Goal: Information Seeking & Learning: Find specific page/section

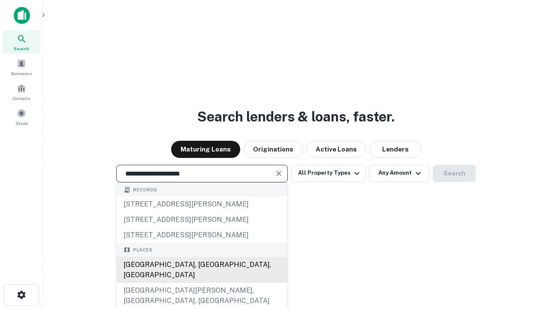
click at [201, 282] on div "[GEOGRAPHIC_DATA], [GEOGRAPHIC_DATA], [GEOGRAPHIC_DATA]" at bounding box center [202, 270] width 171 height 26
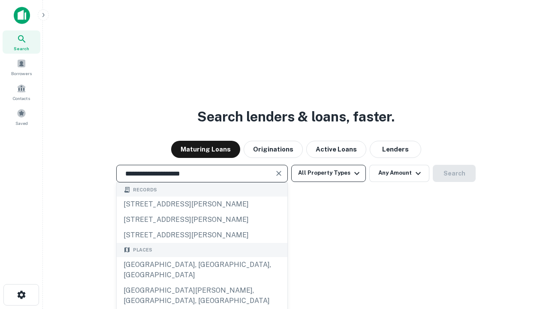
click at [328, 173] on button "All Property Types" at bounding box center [328, 173] width 75 height 17
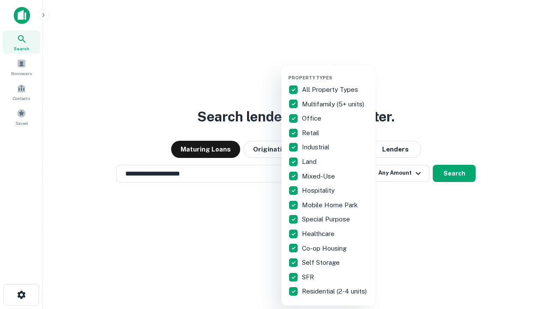
type input "**********"
click at [335, 72] on button "button" at bounding box center [335, 72] width 94 height 0
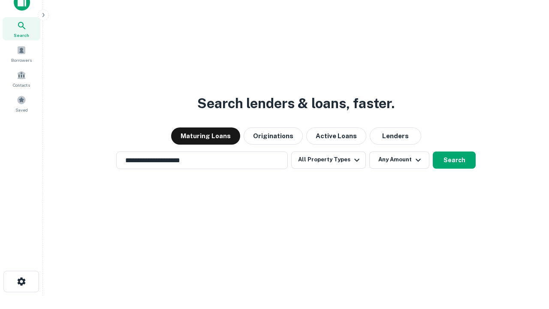
scroll to position [5, 103]
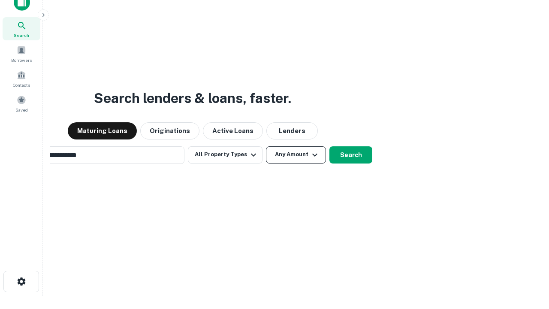
click at [266, 146] on button "Any Amount" at bounding box center [296, 154] width 60 height 17
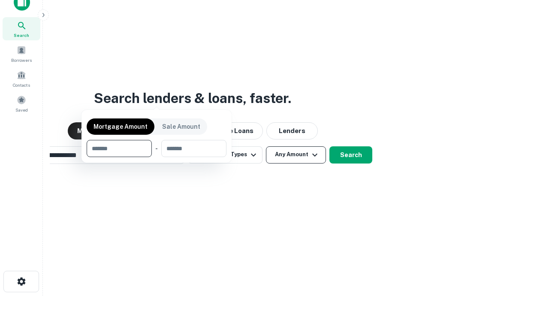
scroll to position [14, 0]
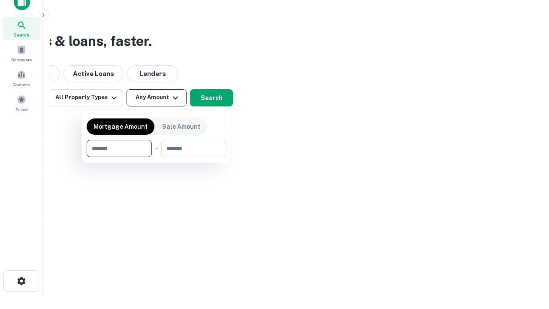
type input "*******"
click at [156, 157] on button "button" at bounding box center [157, 157] width 140 height 0
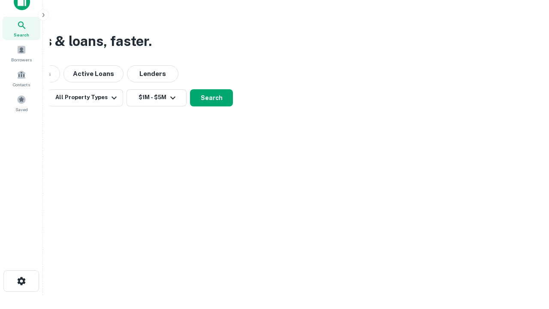
scroll to position [13, 0]
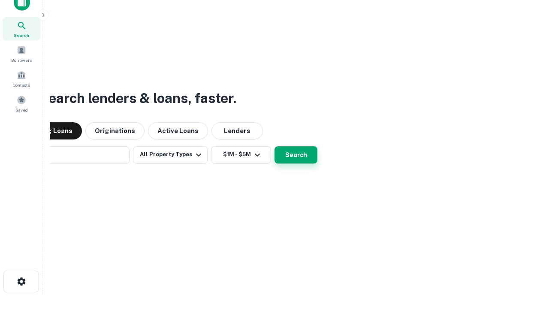
click at [274, 146] on button "Search" at bounding box center [295, 154] width 43 height 17
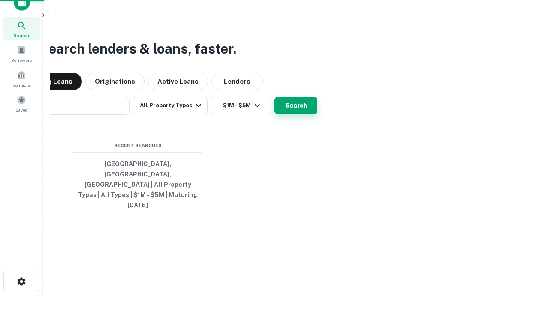
scroll to position [14, 0]
